Goal: Check status

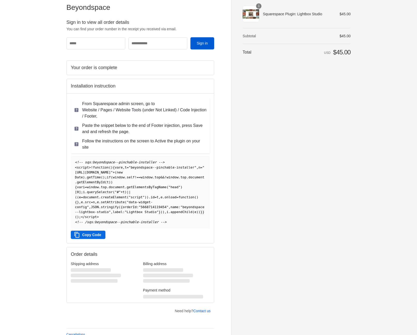
scroll to position [24, 0]
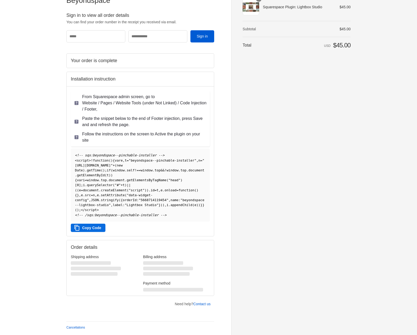
click at [93, 229] on button "Copy Code" at bounding box center [88, 227] width 35 height 8
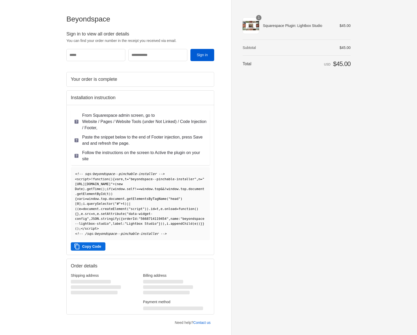
click at [252, 25] on div "1" at bounding box center [251, 25] width 17 height 17
drag, startPoint x: 68, startPoint y: 19, endPoint x: 109, endPoint y: 19, distance: 41.1
click at [109, 19] on span "Beyondspace" at bounding box center [140, 18] width 148 height 9
copy span "Beyondspace"
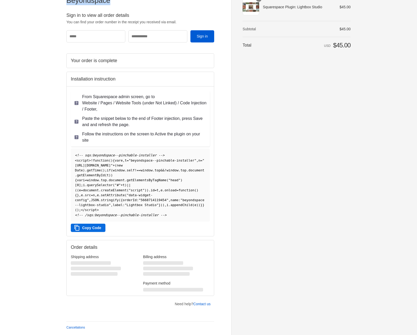
scroll to position [24, 0]
